Goal: Feedback & Contribution: Submit feedback/report problem

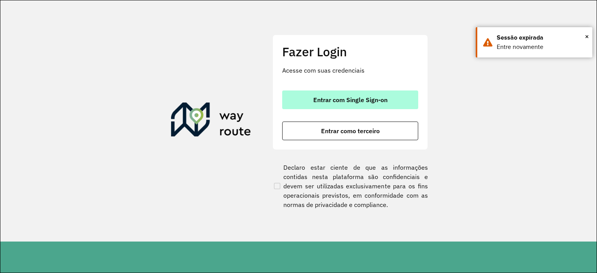
click at [331, 102] on span "Entrar com Single Sign-on" at bounding box center [350, 100] width 74 height 6
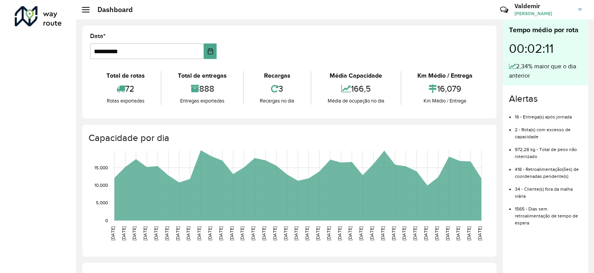
click at [90, 7] on h2 "Dashboard" at bounding box center [111, 9] width 43 height 9
click at [82, 13] on div "Dashboard" at bounding box center [107, 9] width 51 height 9
click at [86, 9] on div at bounding box center [86, 9] width 8 height 5
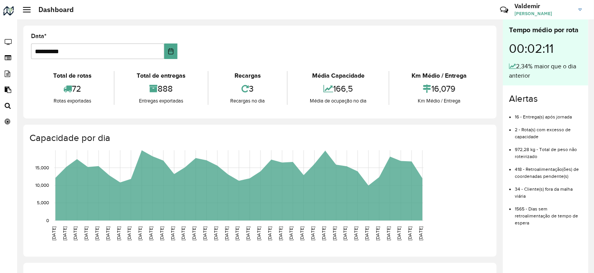
click at [24, 10] on div at bounding box center [27, 9] width 8 height 5
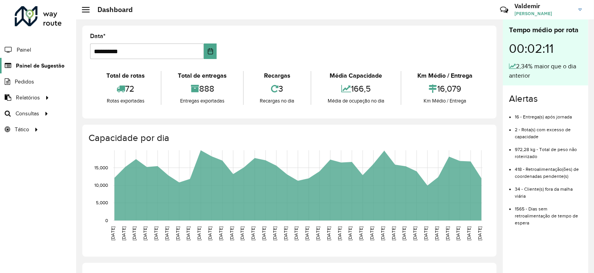
click at [39, 61] on link "Painel de Sugestão" at bounding box center [32, 66] width 64 height 16
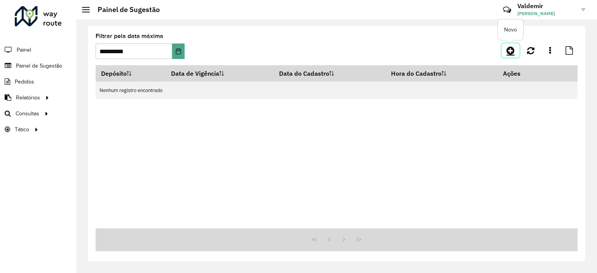
click at [512, 54] on icon at bounding box center [510, 50] width 8 height 9
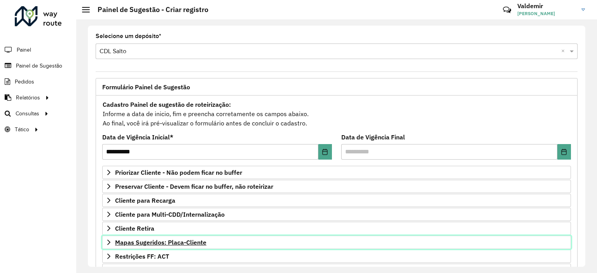
click at [135, 242] on span "Mapas Sugeridos: Placa-Cliente" at bounding box center [160, 242] width 91 height 6
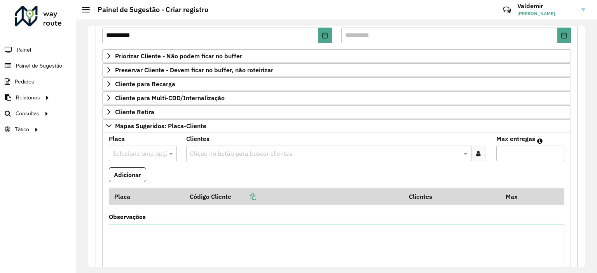
click at [166, 152] on div at bounding box center [143, 153] width 68 height 10
type input "***"
click at [137, 172] on div "DQE0151" at bounding box center [142, 174] width 67 height 13
click at [207, 152] on input "text" at bounding box center [324, 153] width 273 height 9
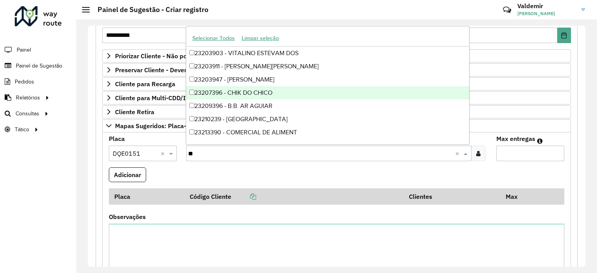
type input "*"
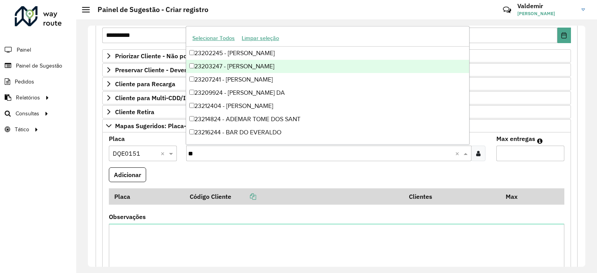
type input "*"
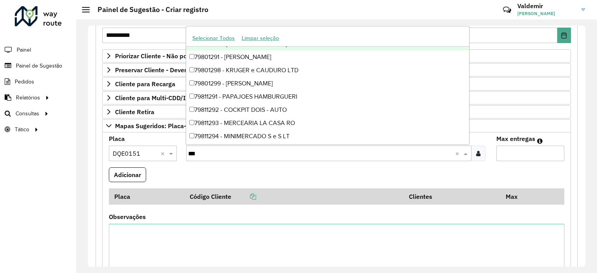
scroll to position [155, 0]
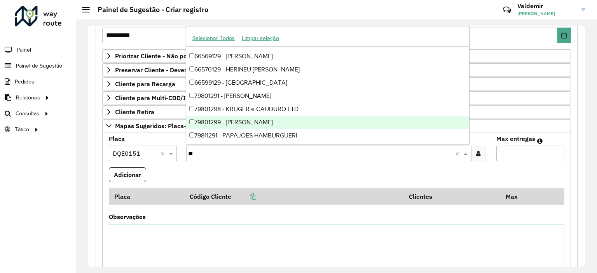
type input "*"
click at [233, 14] on hb-header "Painel de Sugestão - Criar registro Críticas? Dúvidas? Elogios? Sugestões? Entr…" at bounding box center [336, 9] width 521 height 19
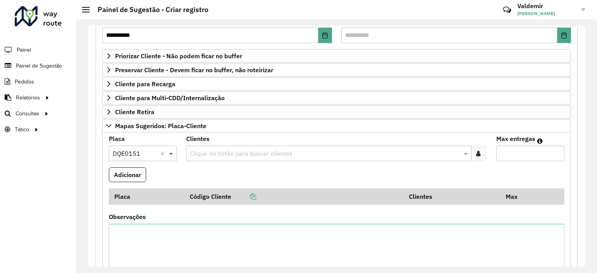
click at [167, 152] on span at bounding box center [172, 153] width 10 height 9
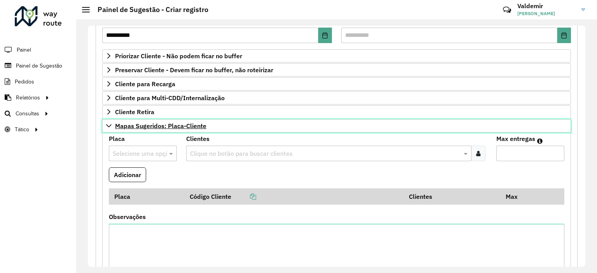
click at [109, 123] on icon at bounding box center [109, 126] width 6 height 6
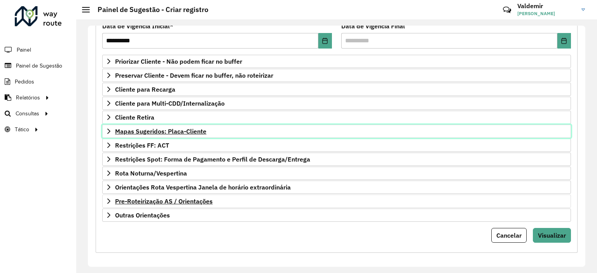
scroll to position [0, 0]
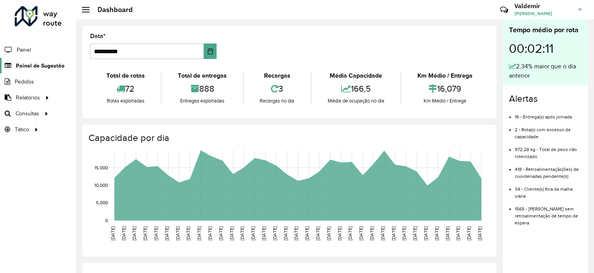
click at [34, 63] on span "Painel de Sugestão" at bounding box center [40, 66] width 49 height 8
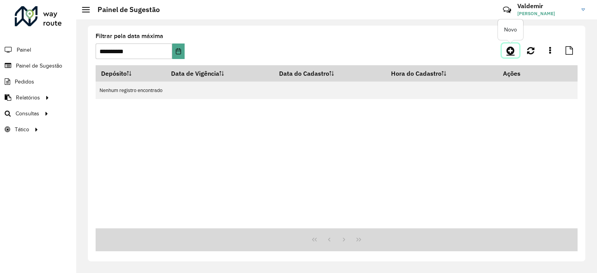
click at [508, 52] on icon at bounding box center [510, 50] width 8 height 9
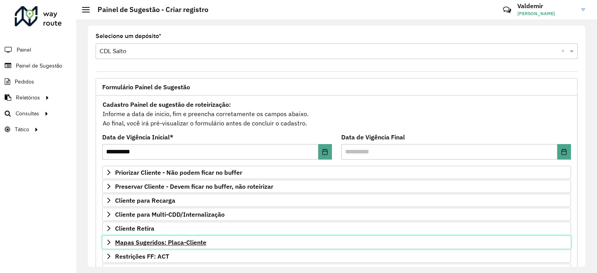
click at [156, 243] on span "Mapas Sugeridos: Placa-Cliente" at bounding box center [160, 242] width 91 height 6
